Goal: Obtain resource: Download file/media

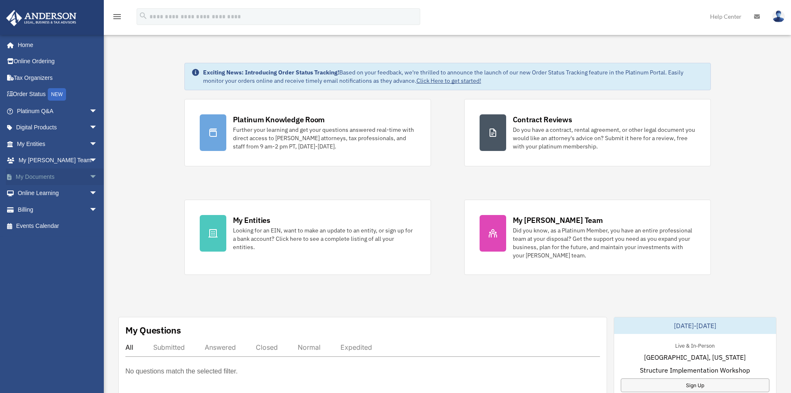
click at [89, 174] on span "arrow_drop_down" at bounding box center [97, 176] width 17 height 17
click at [35, 194] on link "Box" at bounding box center [61, 193] width 98 height 17
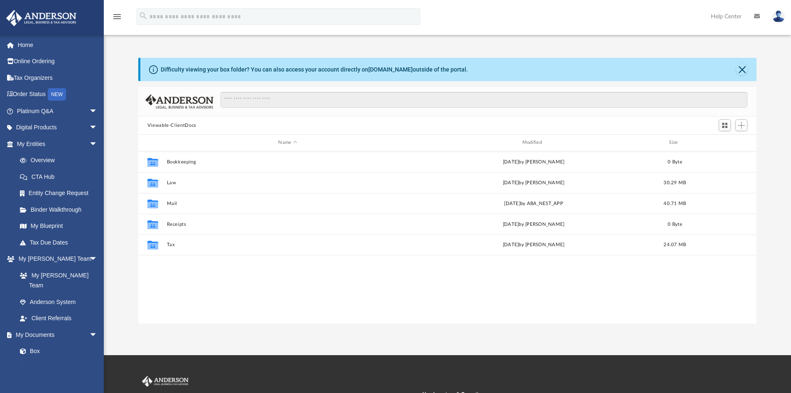
scroll to position [183, 612]
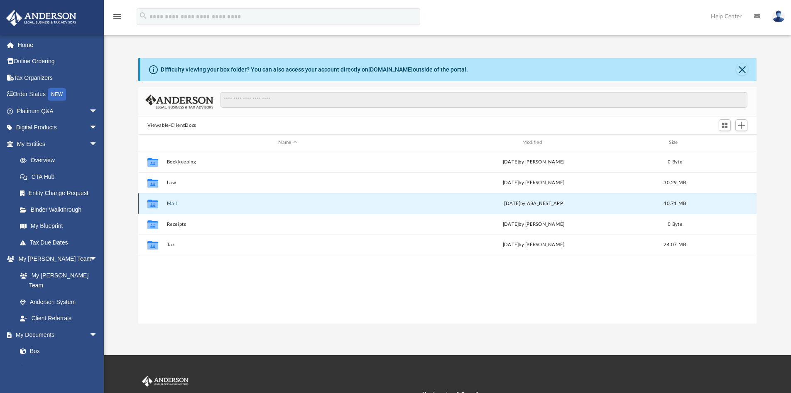
click at [174, 201] on button "Mail" at bounding box center [288, 203] width 242 height 5
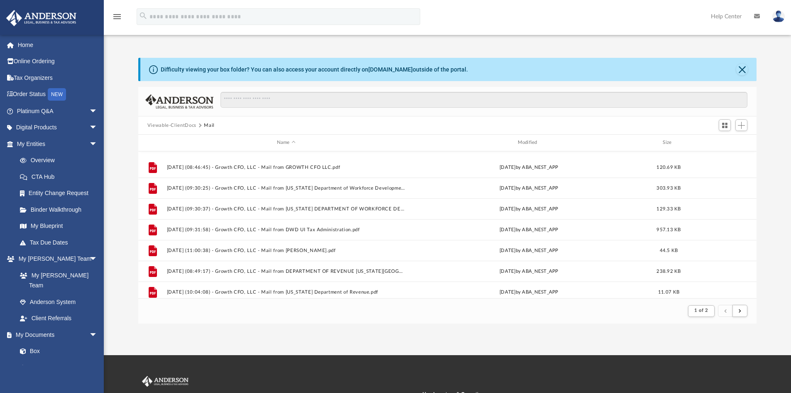
scroll to position [166, 0]
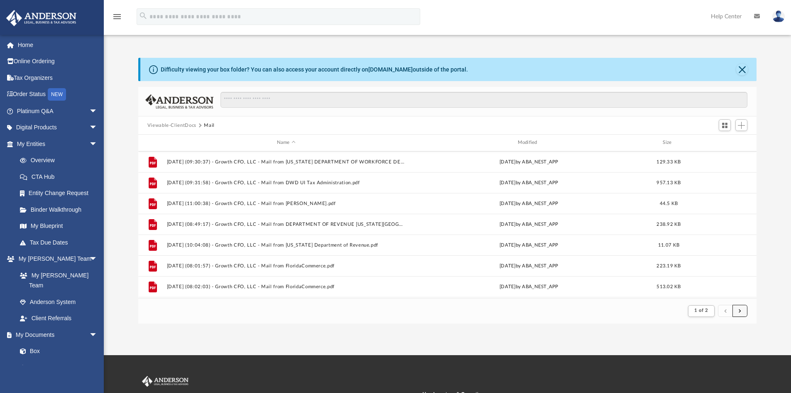
click at [740, 310] on span "submit" at bounding box center [740, 310] width 2 height 5
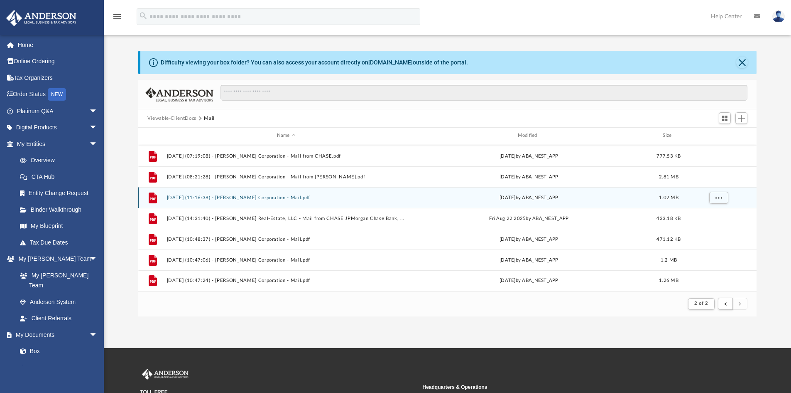
scroll to position [0, 0]
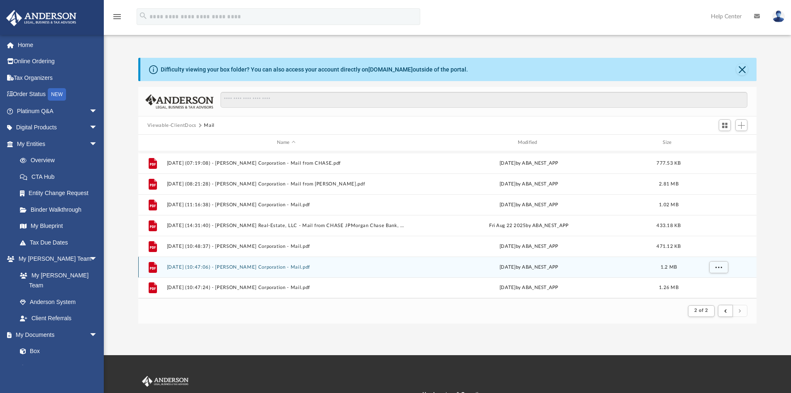
click at [413, 263] on div "File [DATE] (10:47:06) - [PERSON_NAME] Corporation - Mail.pdf [DATE] by ABA_NES…" at bounding box center [447, 266] width 619 height 21
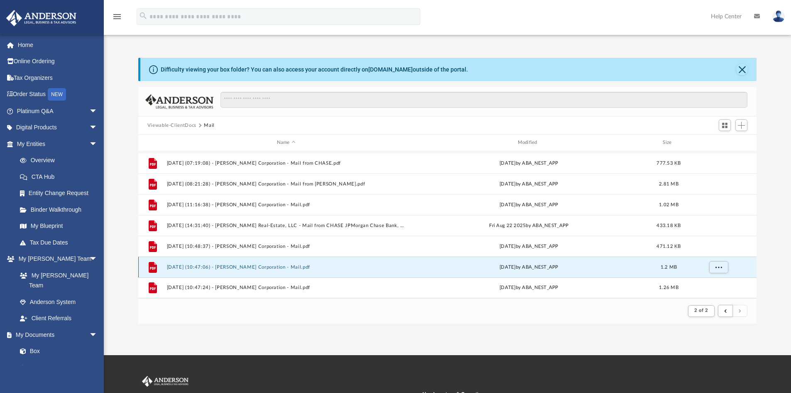
click at [255, 267] on button "[DATE] (10:47:06) - [PERSON_NAME] Corporation - Mail.pdf" at bounding box center [286, 266] width 239 height 5
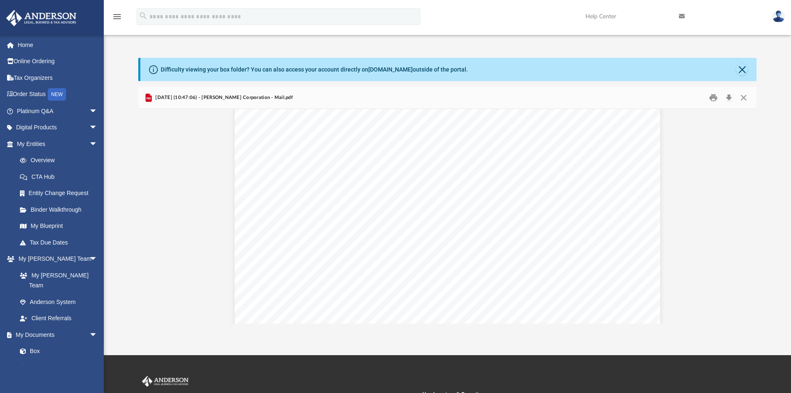
scroll to position [3116, 0]
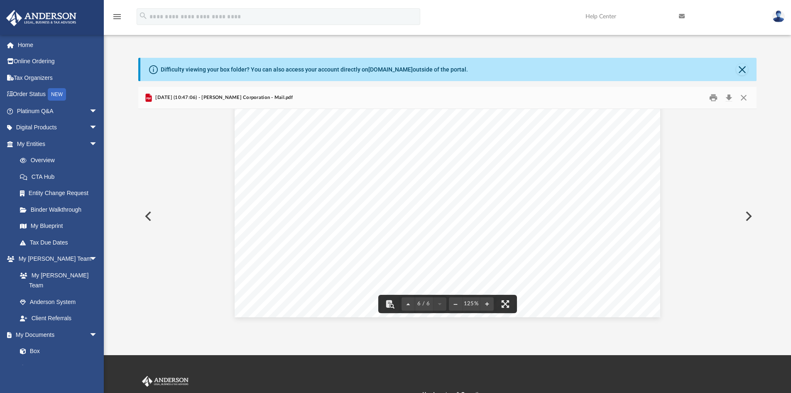
click at [748, 216] on button "Preview" at bounding box center [748, 215] width 18 height 23
click at [727, 97] on button "Download" at bounding box center [729, 97] width 15 height 13
click at [146, 216] on button "Preview" at bounding box center [147, 215] width 18 height 23
click at [153, 214] on button "Preview" at bounding box center [147, 215] width 18 height 23
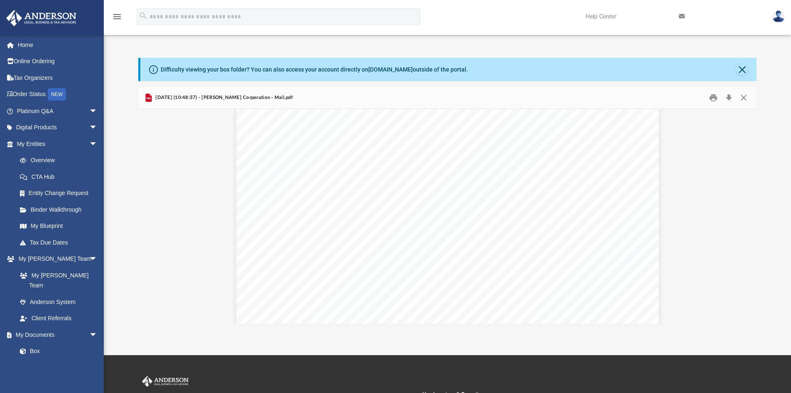
scroll to position [332, 0]
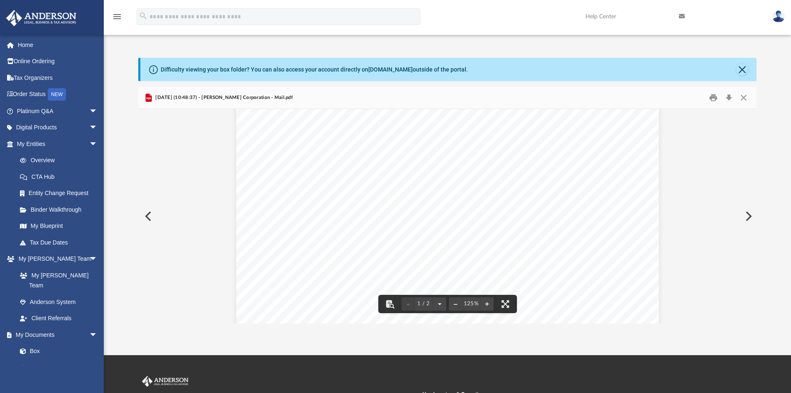
click at [750, 218] on button "Preview" at bounding box center [748, 215] width 18 height 23
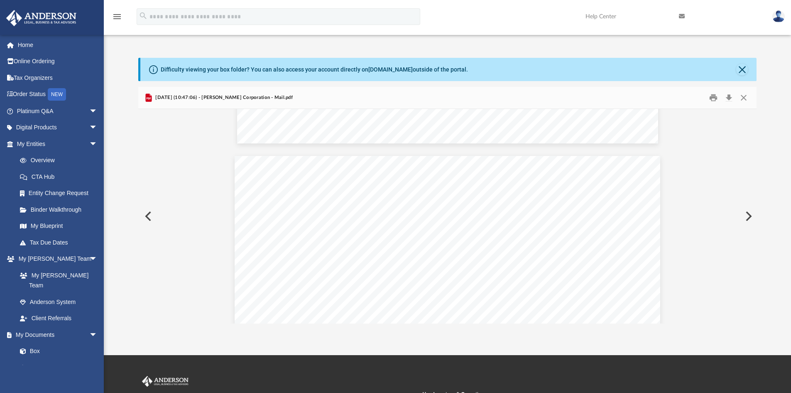
scroll to position [2202, 0]
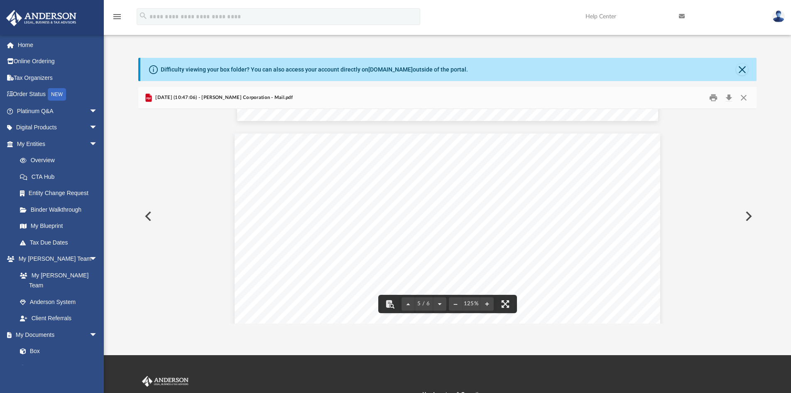
click at [747, 217] on button "Preview" at bounding box center [748, 215] width 18 height 23
click at [149, 215] on button "Preview" at bounding box center [147, 215] width 18 height 23
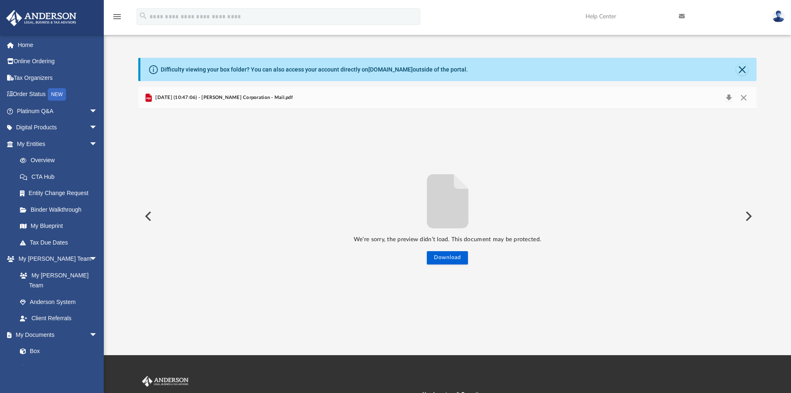
click at [783, 16] on img at bounding box center [779, 16] width 12 height 12
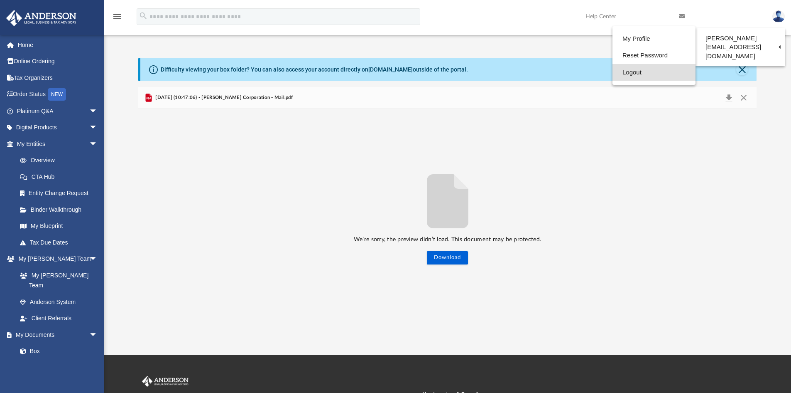
click at [632, 72] on link "Logout" at bounding box center [654, 72] width 83 height 17
